Goal: Task Accomplishment & Management: Manage account settings

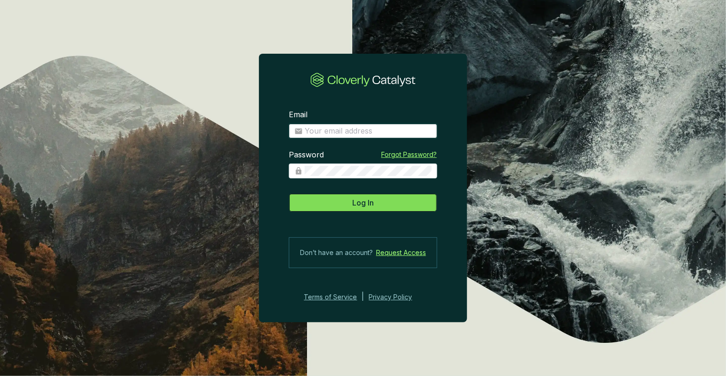
type input "[PERSON_NAME][EMAIL_ADDRESS][DOMAIN_NAME]"
click at [356, 208] on span "Log In" at bounding box center [362, 202] width 21 height 11
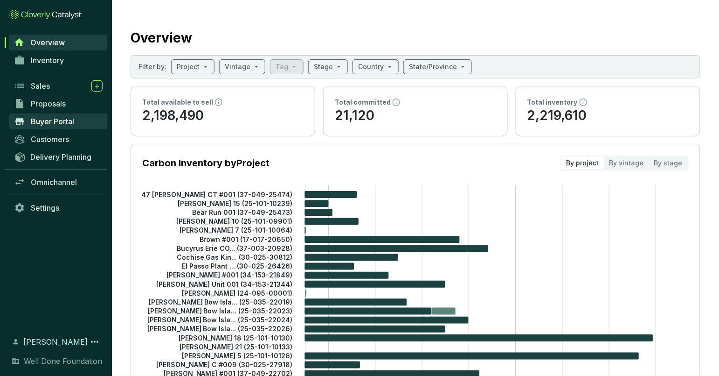
click at [53, 125] on span "Buyer Portal" at bounding box center [52, 121] width 43 height 9
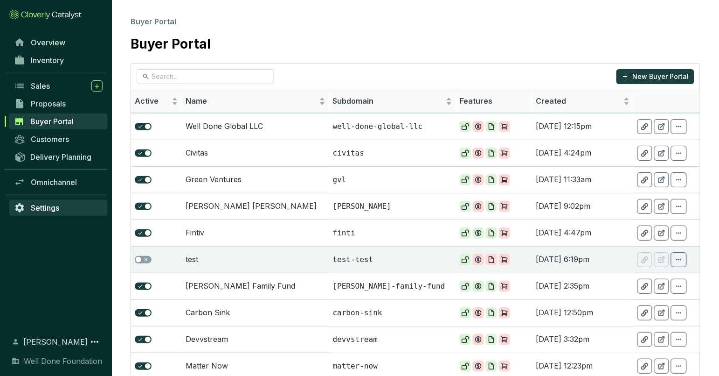
click at [54, 202] on link "Settings" at bounding box center [58, 208] width 98 height 16
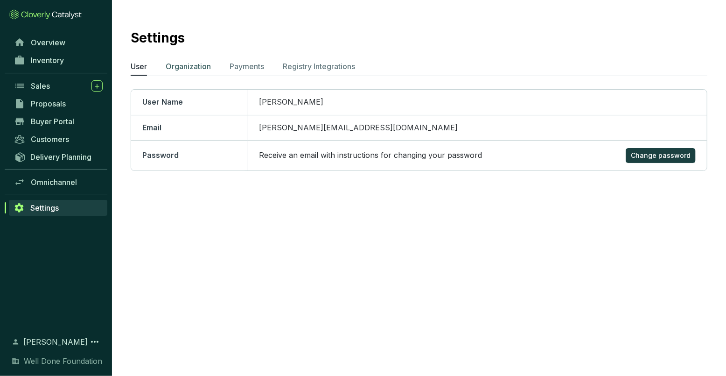
click at [199, 71] on p "Organization" at bounding box center [188, 66] width 45 height 11
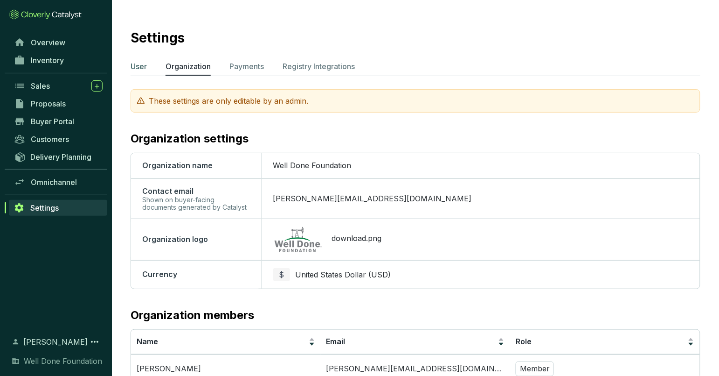
click at [140, 66] on p "User" at bounding box center [139, 66] width 16 height 11
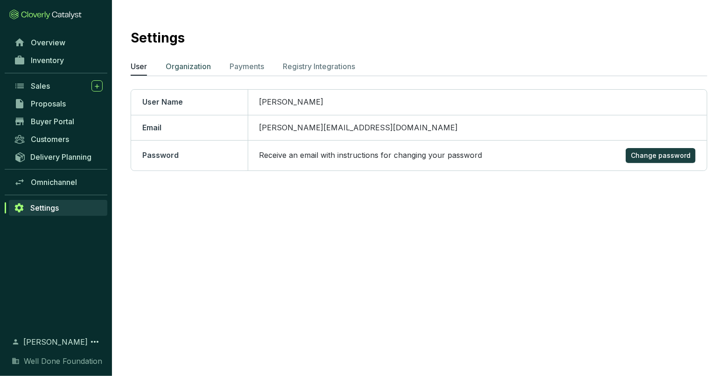
click at [195, 65] on p "Organization" at bounding box center [188, 66] width 45 height 11
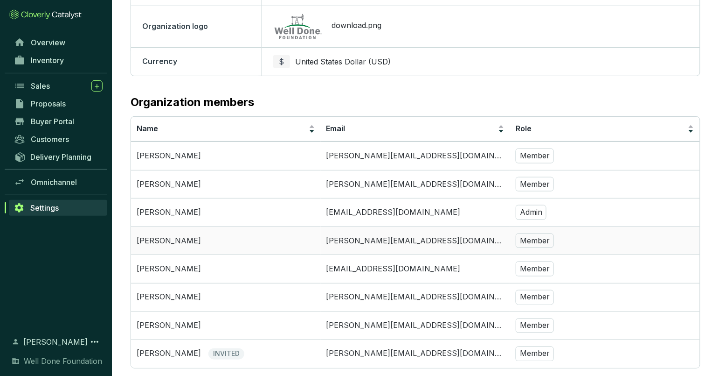
scroll to position [216, 0]
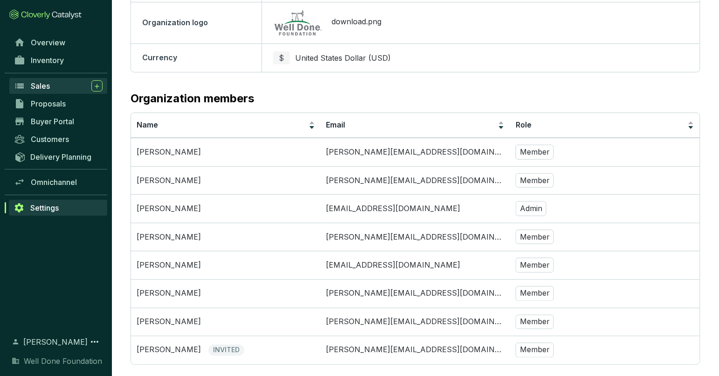
click at [61, 83] on div "Sales" at bounding box center [67, 85] width 72 height 11
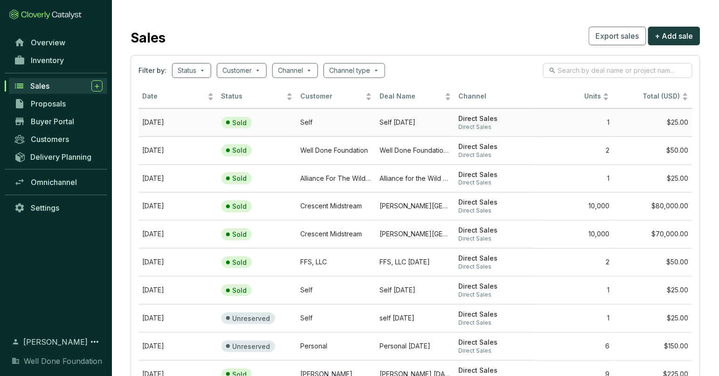
click at [237, 124] on p "Sold" at bounding box center [240, 122] width 14 height 8
click at [210, 97] on div "Date" at bounding box center [178, 96] width 72 height 11
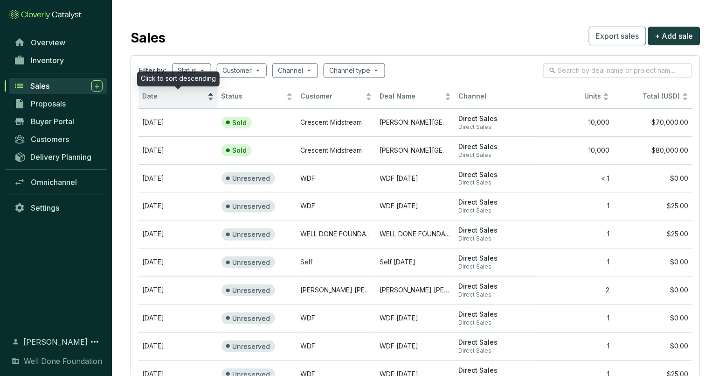
click at [210, 97] on div "Date" at bounding box center [178, 96] width 72 height 11
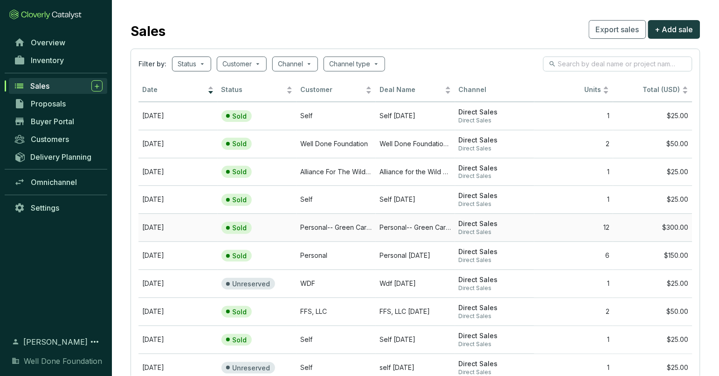
scroll to position [7, 0]
click at [190, 139] on td "[DATE]" at bounding box center [178, 143] width 79 height 28
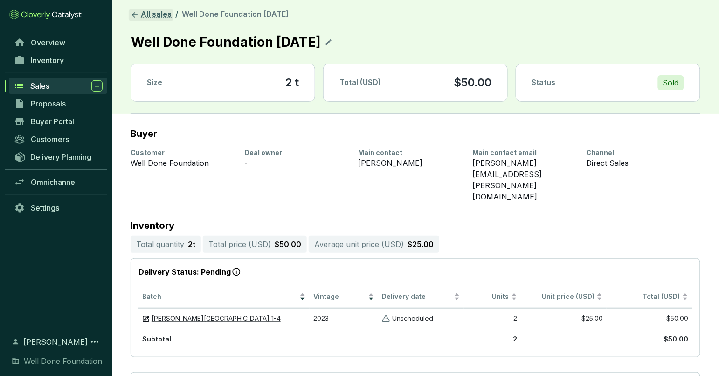
click at [139, 17] on link "All sales" at bounding box center [151, 14] width 45 height 11
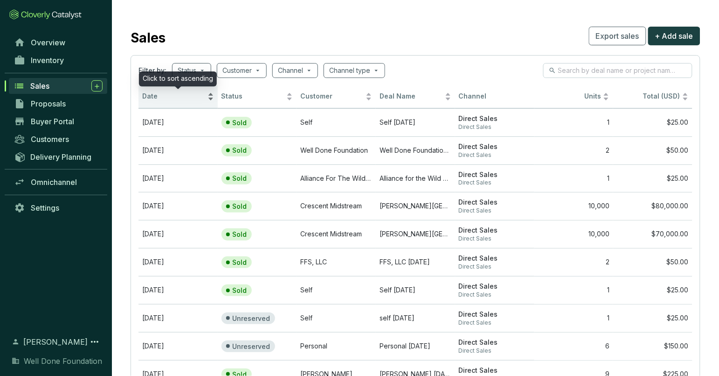
click at [210, 101] on div "Date" at bounding box center [178, 96] width 72 height 11
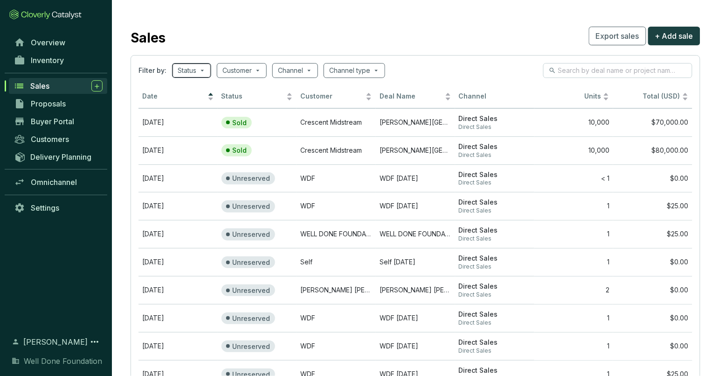
click at [199, 70] on span at bounding box center [192, 70] width 28 height 14
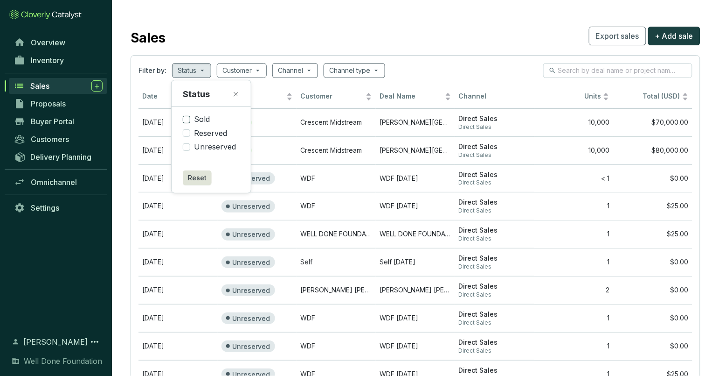
click at [188, 116] on input "Sold" at bounding box center [186, 119] width 7 height 7
checkbox input "true"
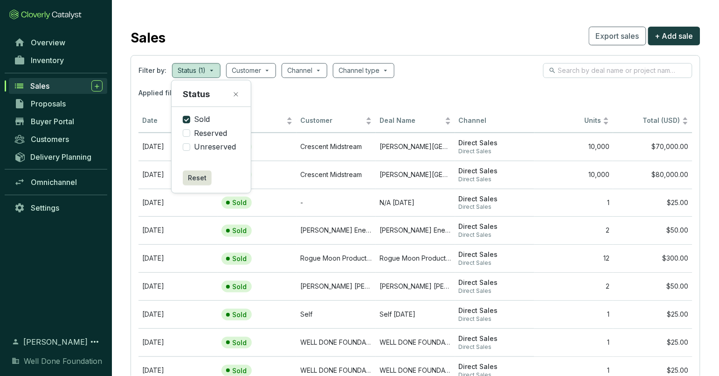
click at [234, 96] on icon at bounding box center [235, 94] width 7 height 7
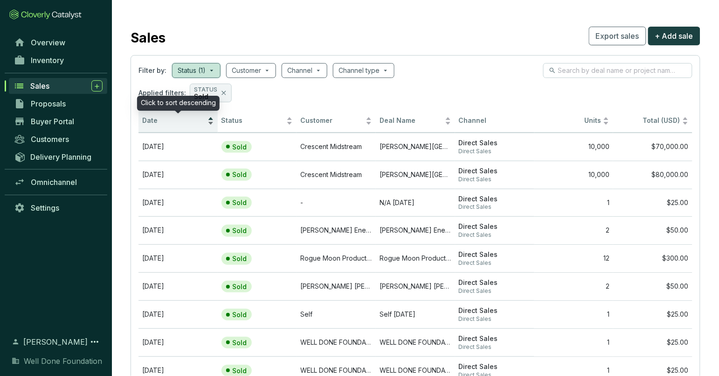
click at [210, 124] on div "Date" at bounding box center [178, 120] width 72 height 11
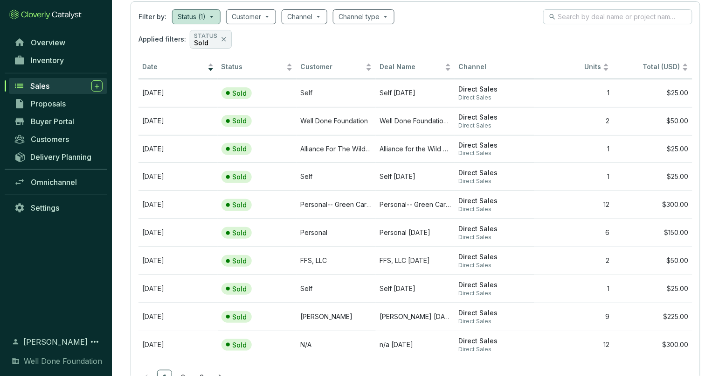
scroll to position [56, 0]
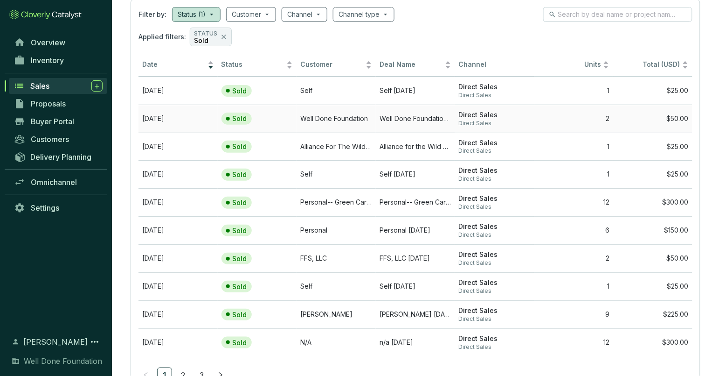
click at [356, 115] on td "Well Done Foundation" at bounding box center [336, 118] width 79 height 28
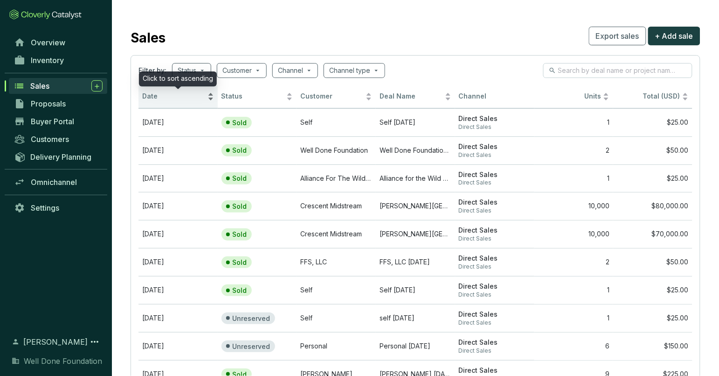
click at [210, 101] on div "Date" at bounding box center [178, 96] width 72 height 11
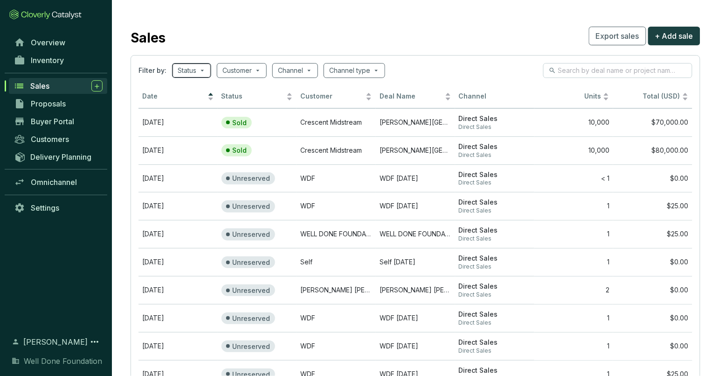
click at [200, 70] on span at bounding box center [192, 70] width 28 height 14
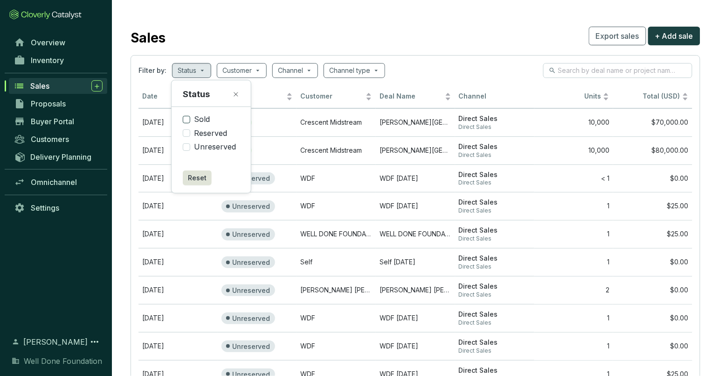
click at [202, 120] on span "Sold" at bounding box center [201, 119] width 23 height 10
click at [190, 120] on input "Sold" at bounding box center [186, 119] width 7 height 7
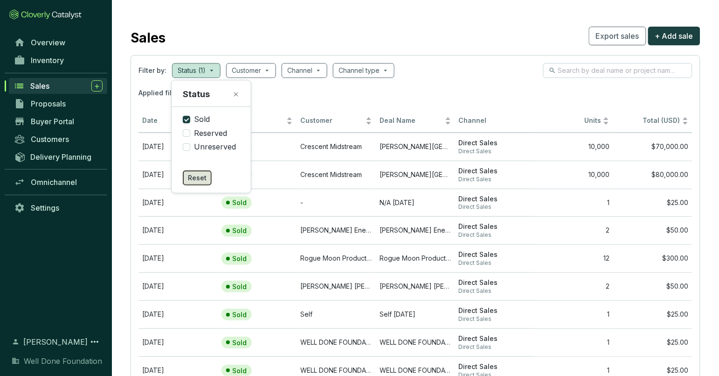
click at [194, 178] on span "Reset" at bounding box center [197, 177] width 19 height 9
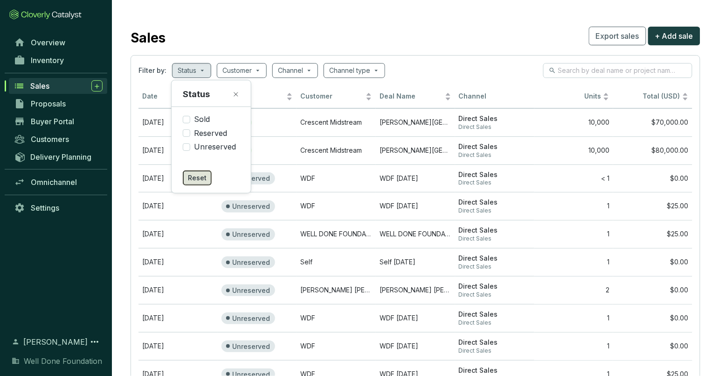
click at [194, 177] on span "Reset" at bounding box center [197, 177] width 19 height 9
click at [193, 118] on span "Sold" at bounding box center [201, 119] width 23 height 10
click at [190, 118] on input "Sold" at bounding box center [186, 119] width 7 height 7
checkbox input "true"
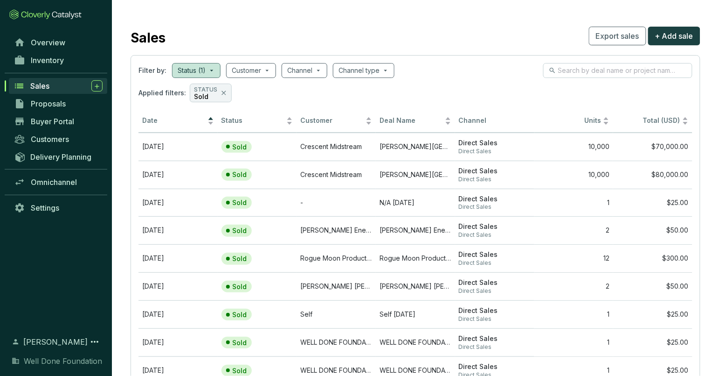
click at [272, 93] on div "Applied filters: STATUS Sold" at bounding box center [416, 93] width 554 height 19
click at [209, 124] on div "Date" at bounding box center [178, 120] width 72 height 11
